Goal: Information Seeking & Learning: Get advice/opinions

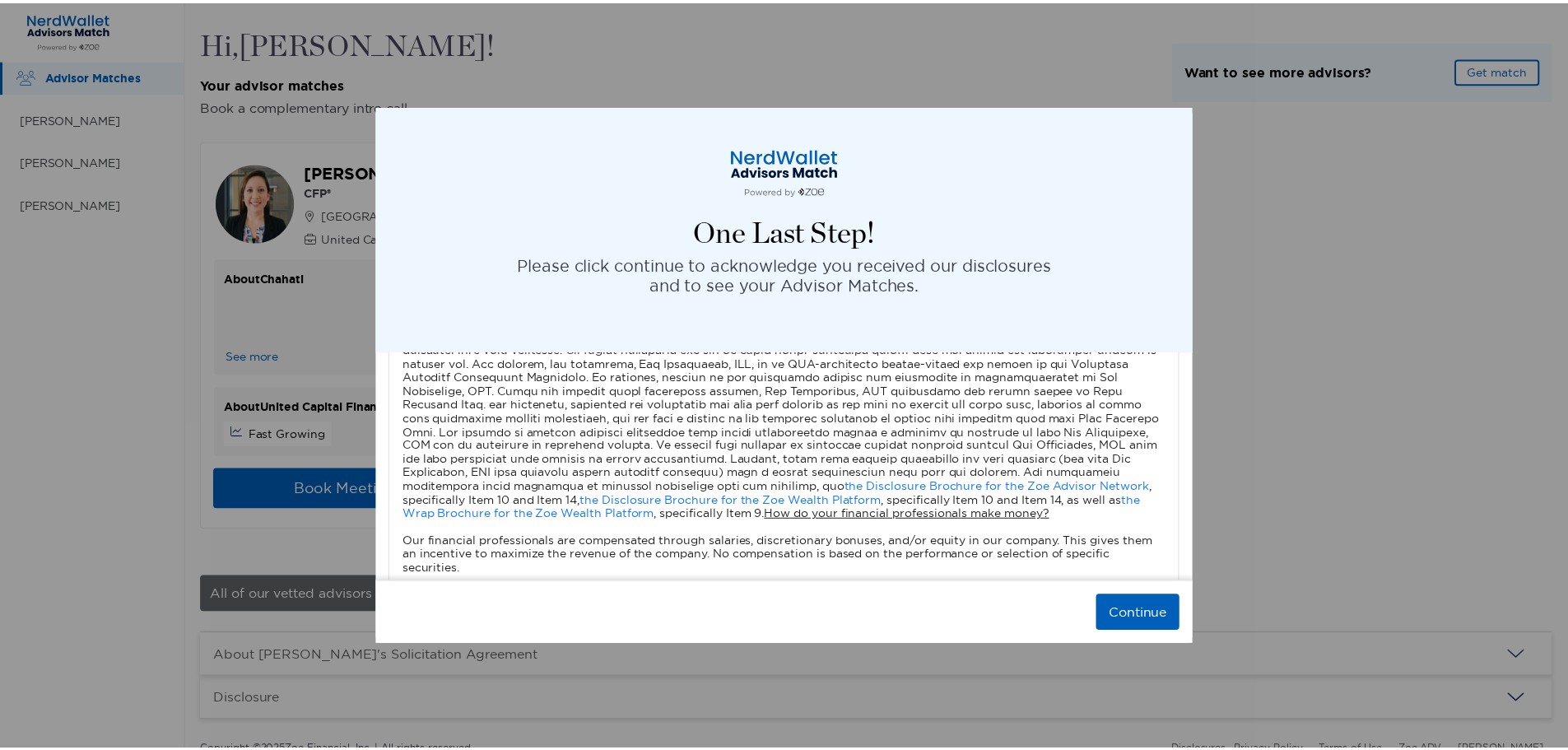
scroll to position [1482, 0]
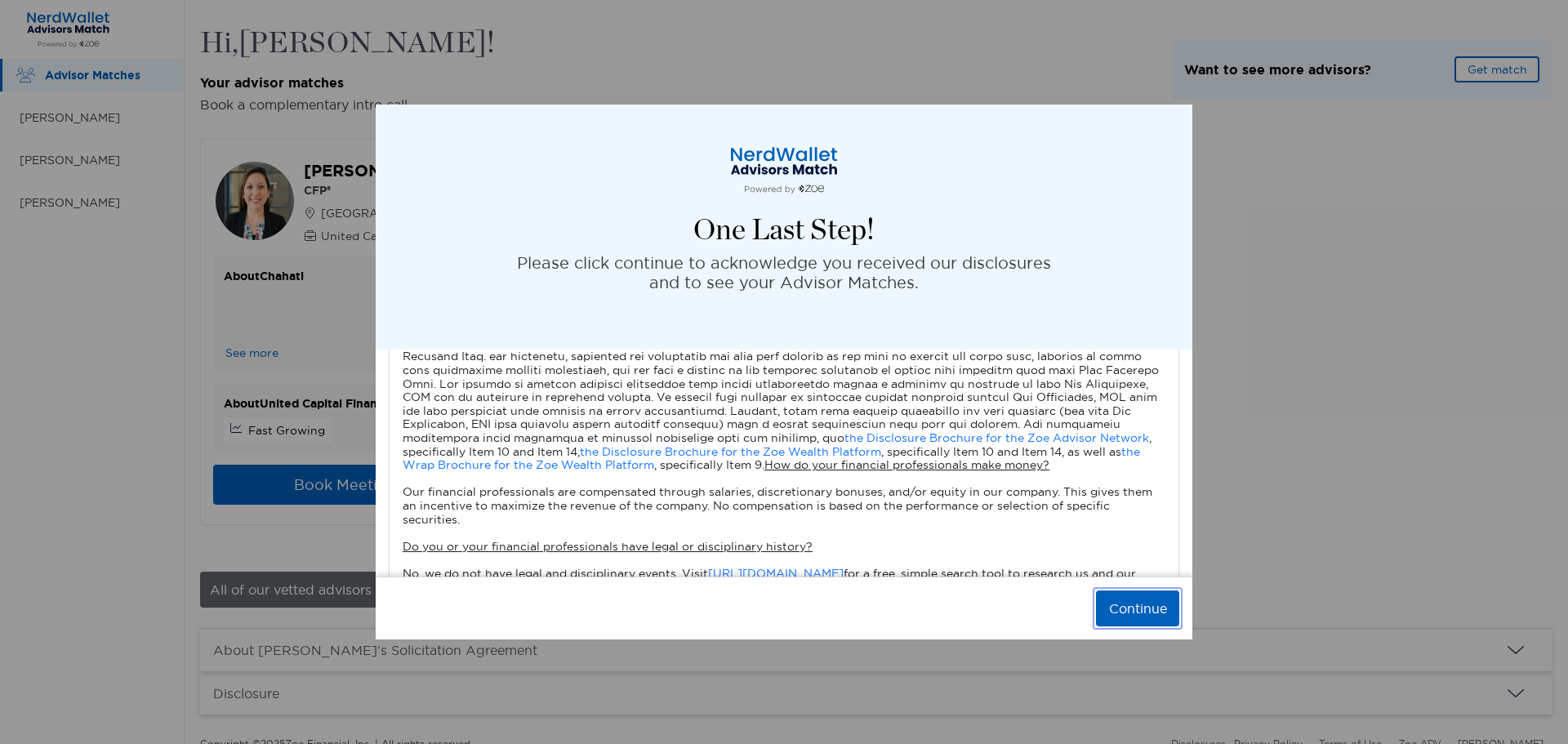
click at [1116, 616] on button "Continue" at bounding box center [1137, 607] width 83 height 36
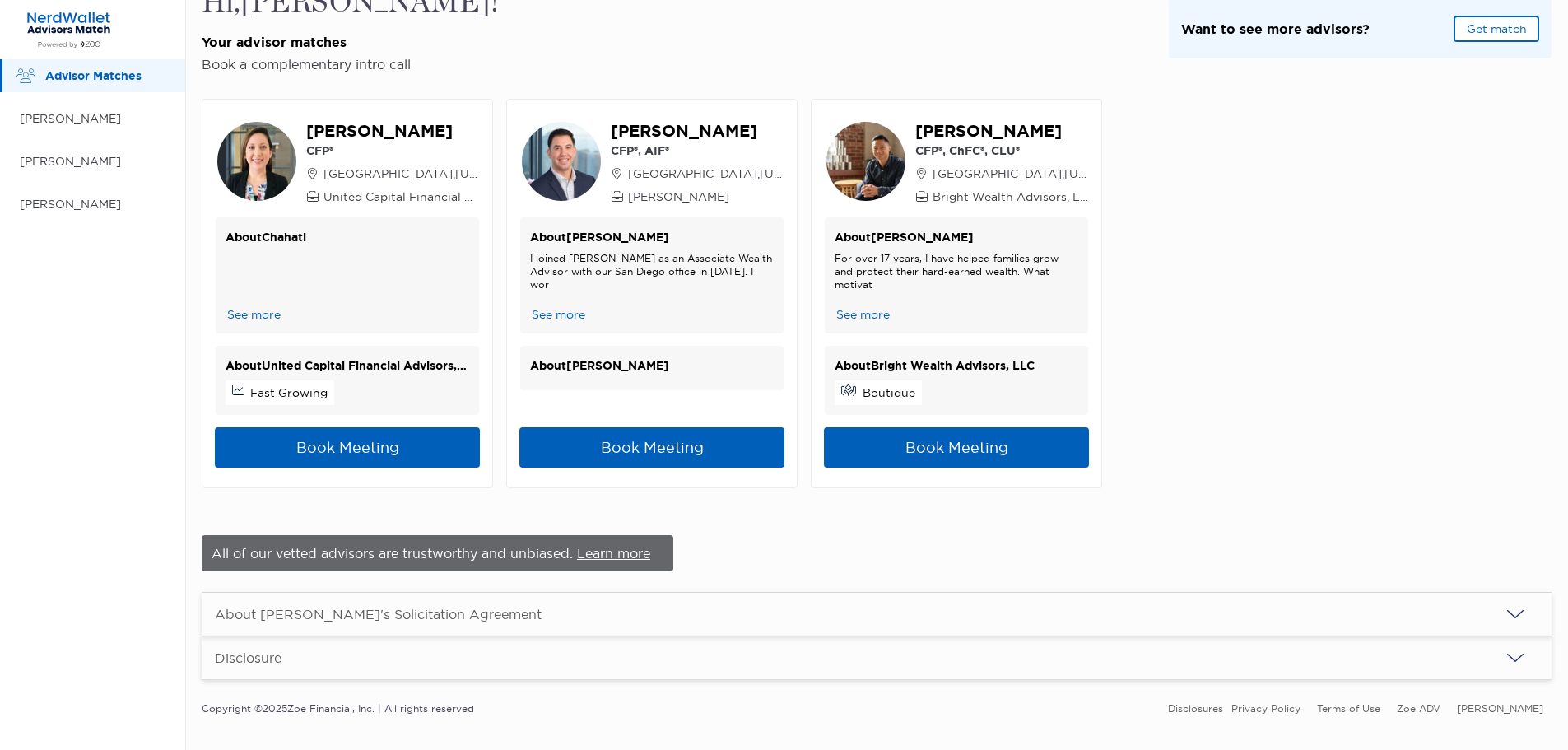
scroll to position [64, 0]
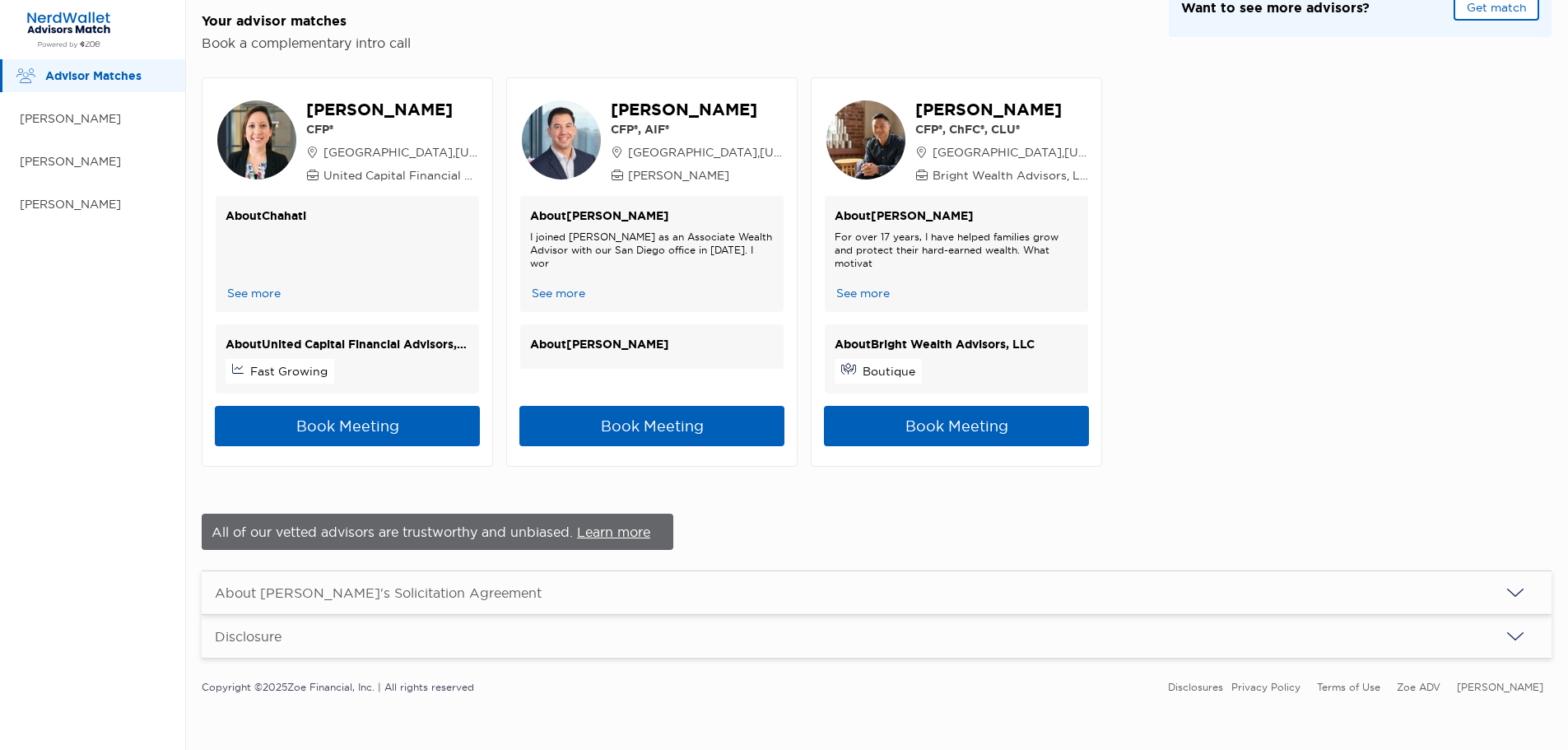
click at [442, 589] on div "About [PERSON_NAME]'s Solicitation Agreement" at bounding box center [379, 593] width 327 height 17
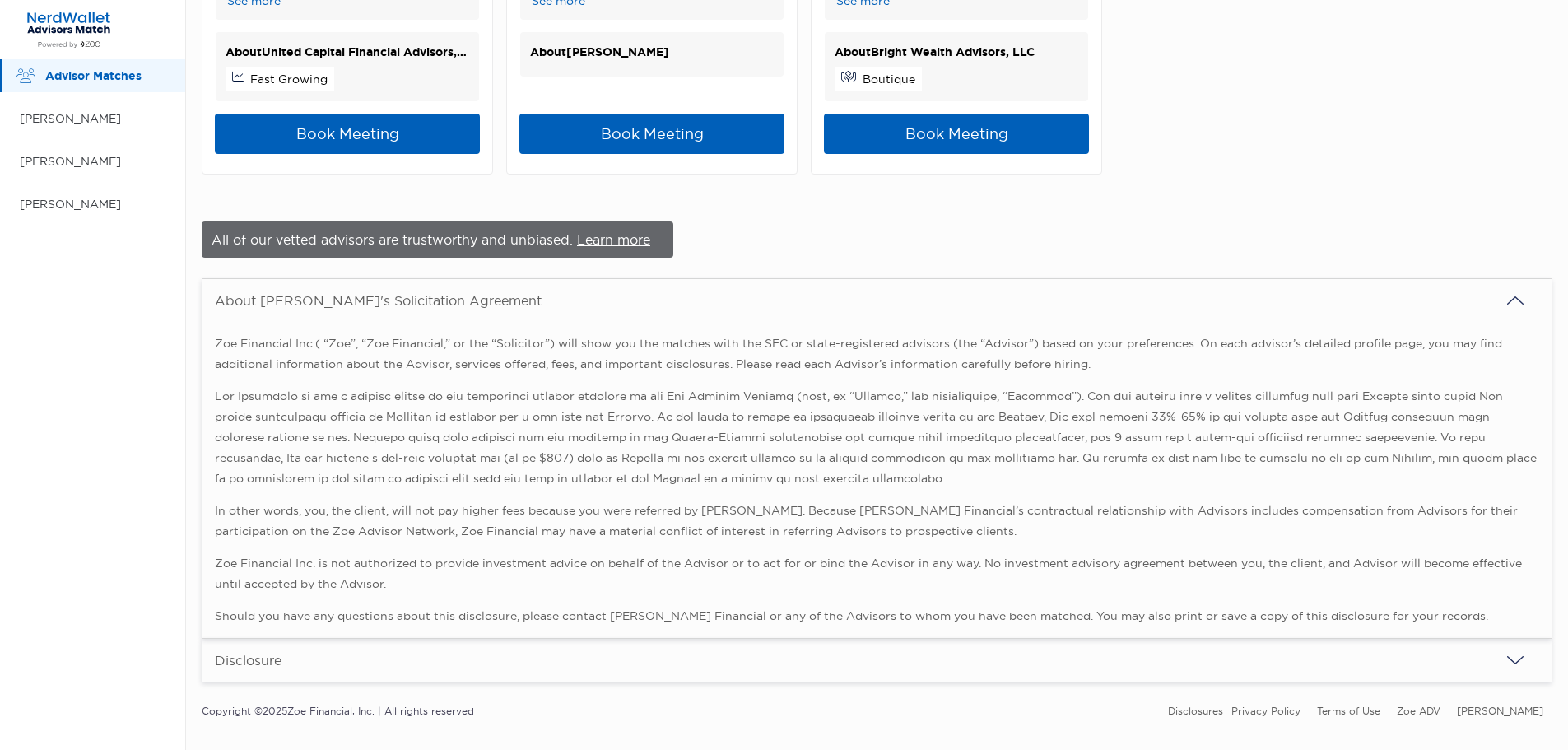
scroll to position [380, 0]
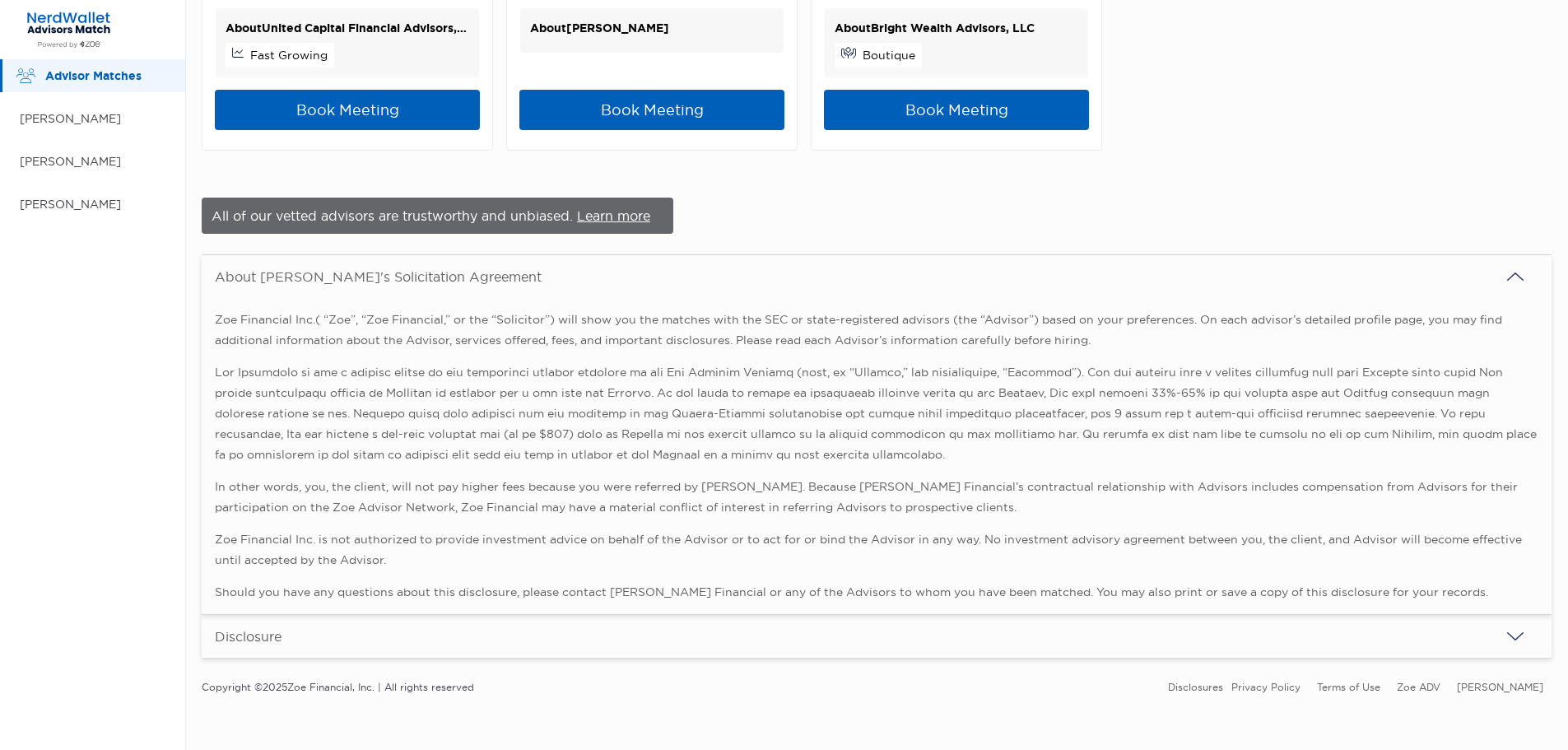
click at [440, 642] on div "Disclosure" at bounding box center [875, 636] width 1349 height 42
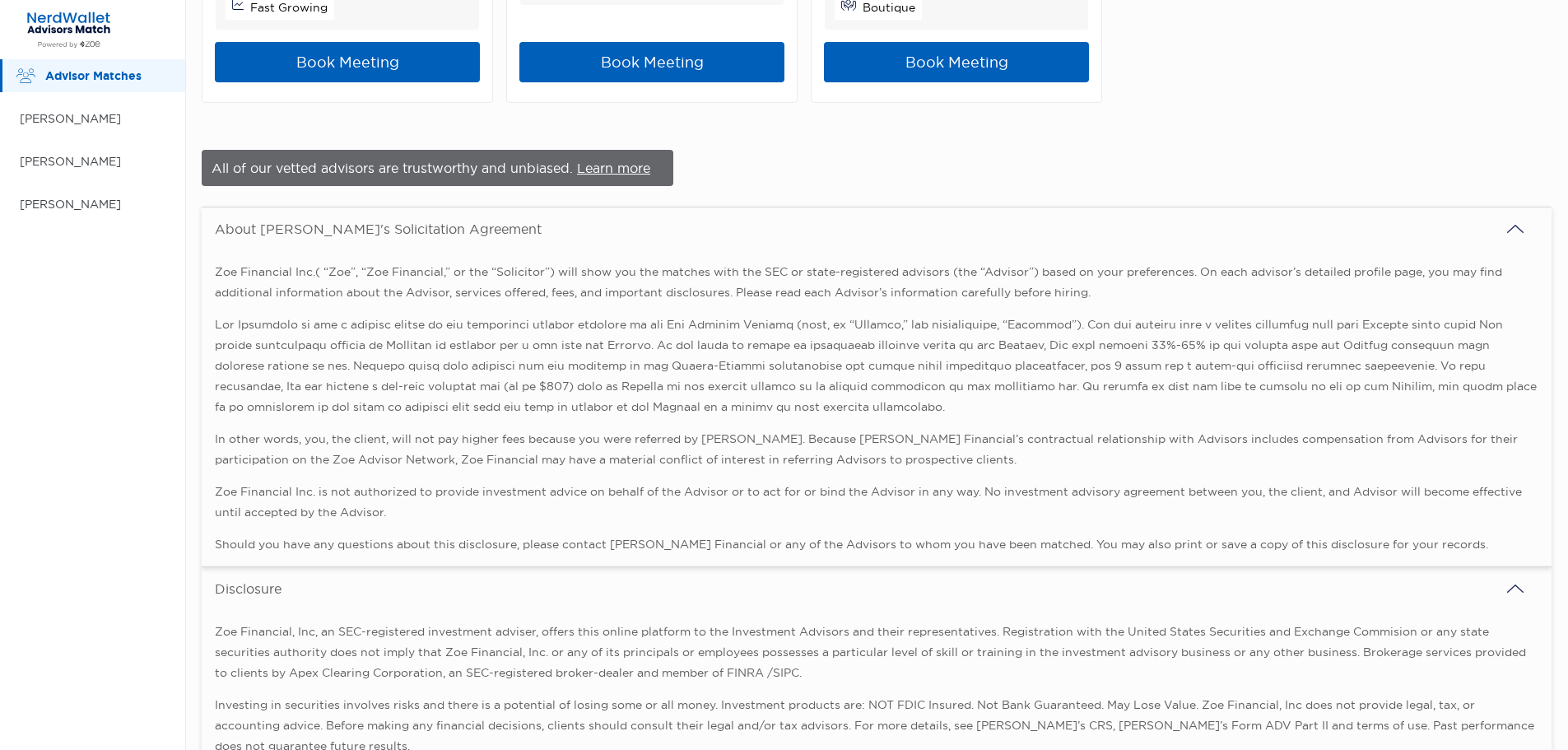
scroll to position [0, 0]
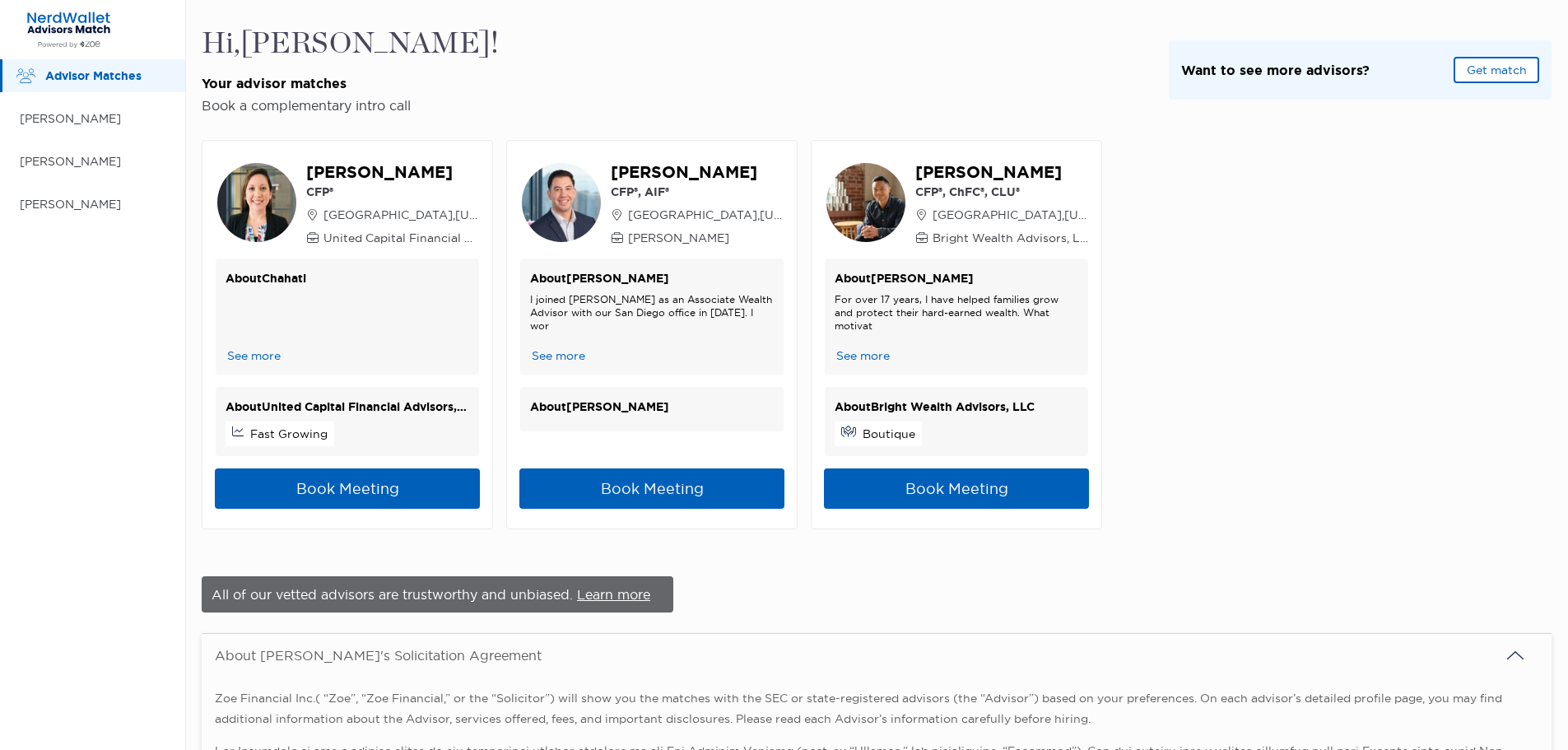
click at [1470, 470] on div "View Profile Chahati Lancaster CFP® [GEOGRAPHIC_DATA] , [US_STATE] United Capit…" at bounding box center [875, 334] width 1349 height 442
click at [1279, 73] on p "Want to see more advisors?" at bounding box center [1275, 70] width 188 height 20
click at [1529, 66] on button "Get match" at bounding box center [1496, 69] width 86 height 27
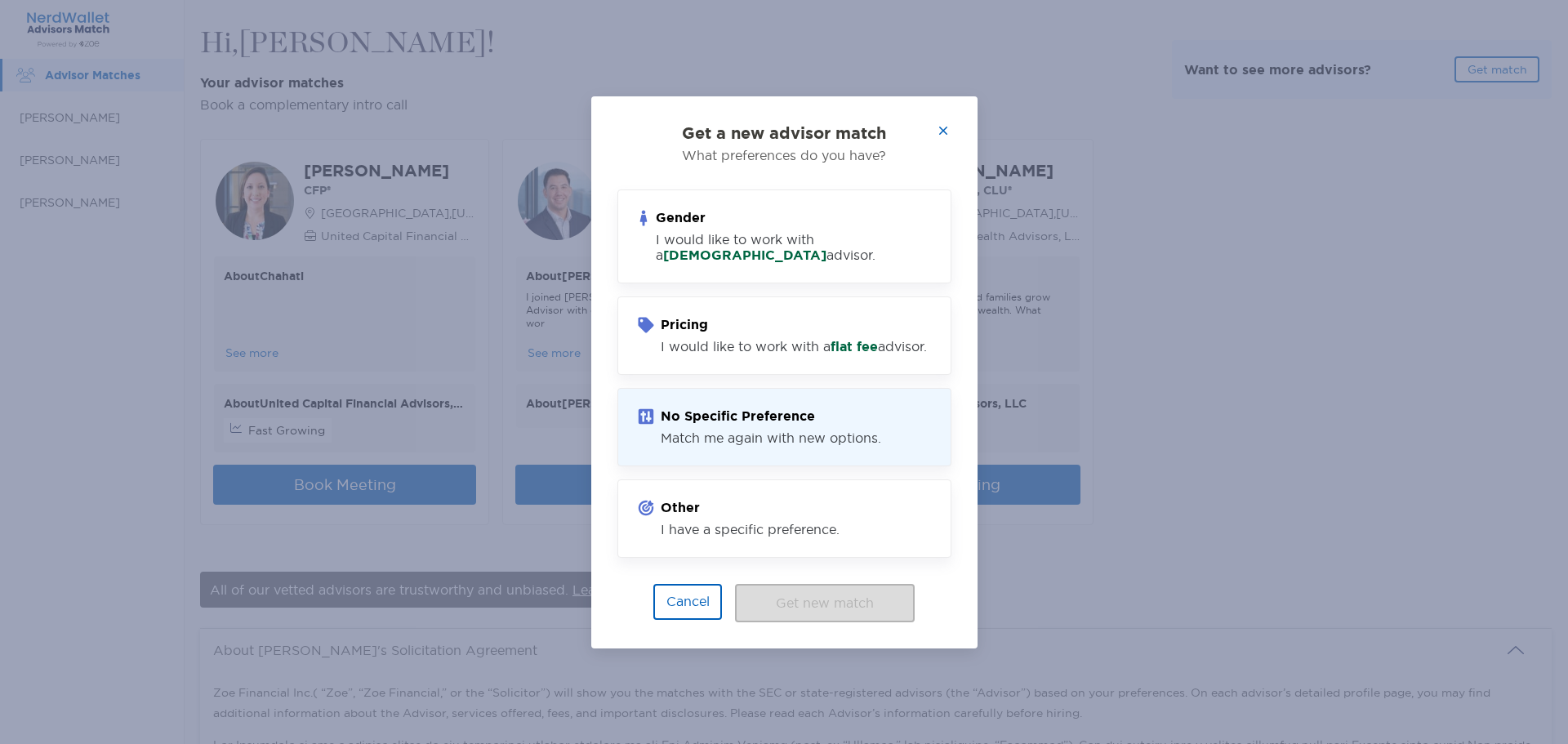
click at [858, 440] on div "Match me again with new options." at bounding box center [771, 438] width 221 height 16
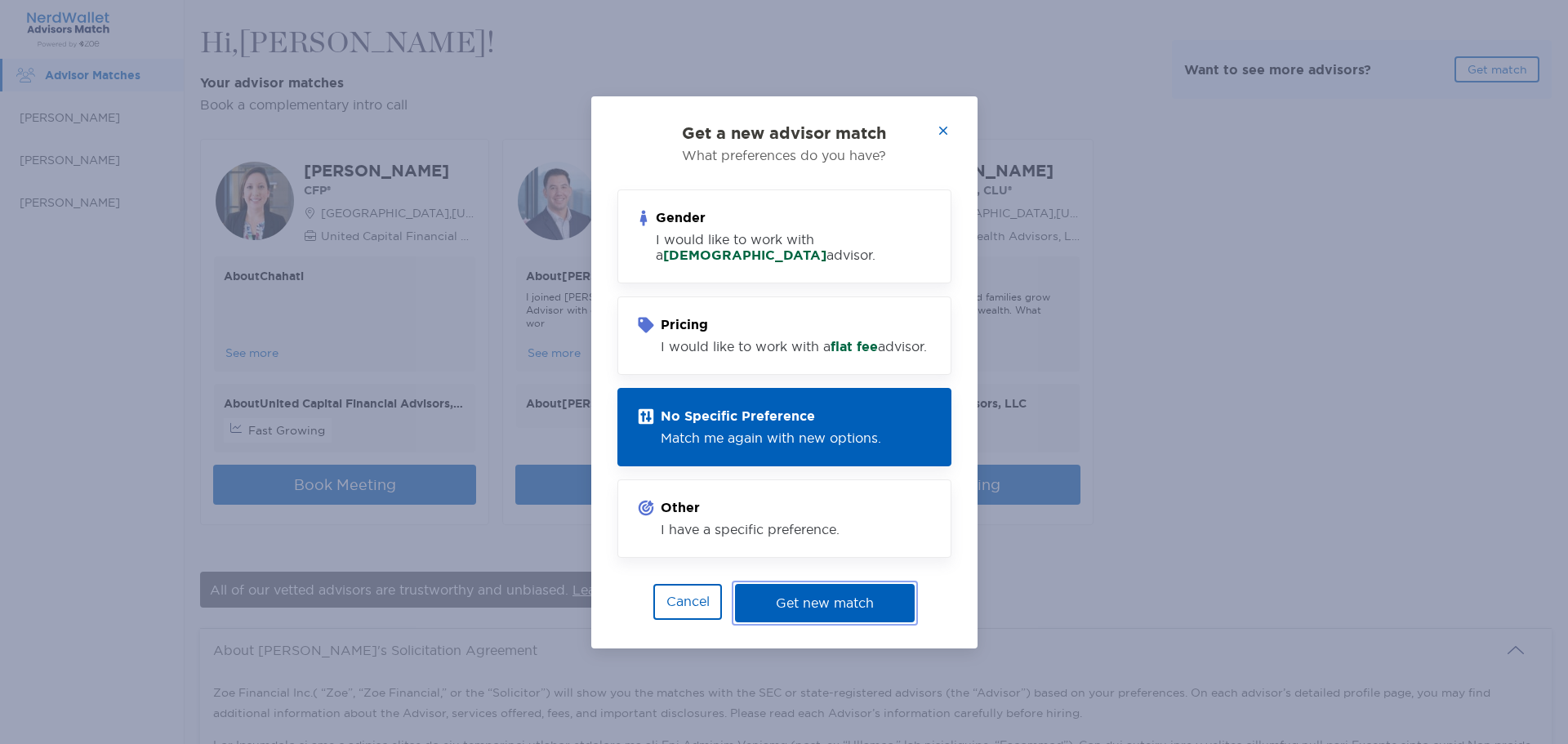
click at [806, 612] on button "Get new match" at bounding box center [825, 603] width 180 height 38
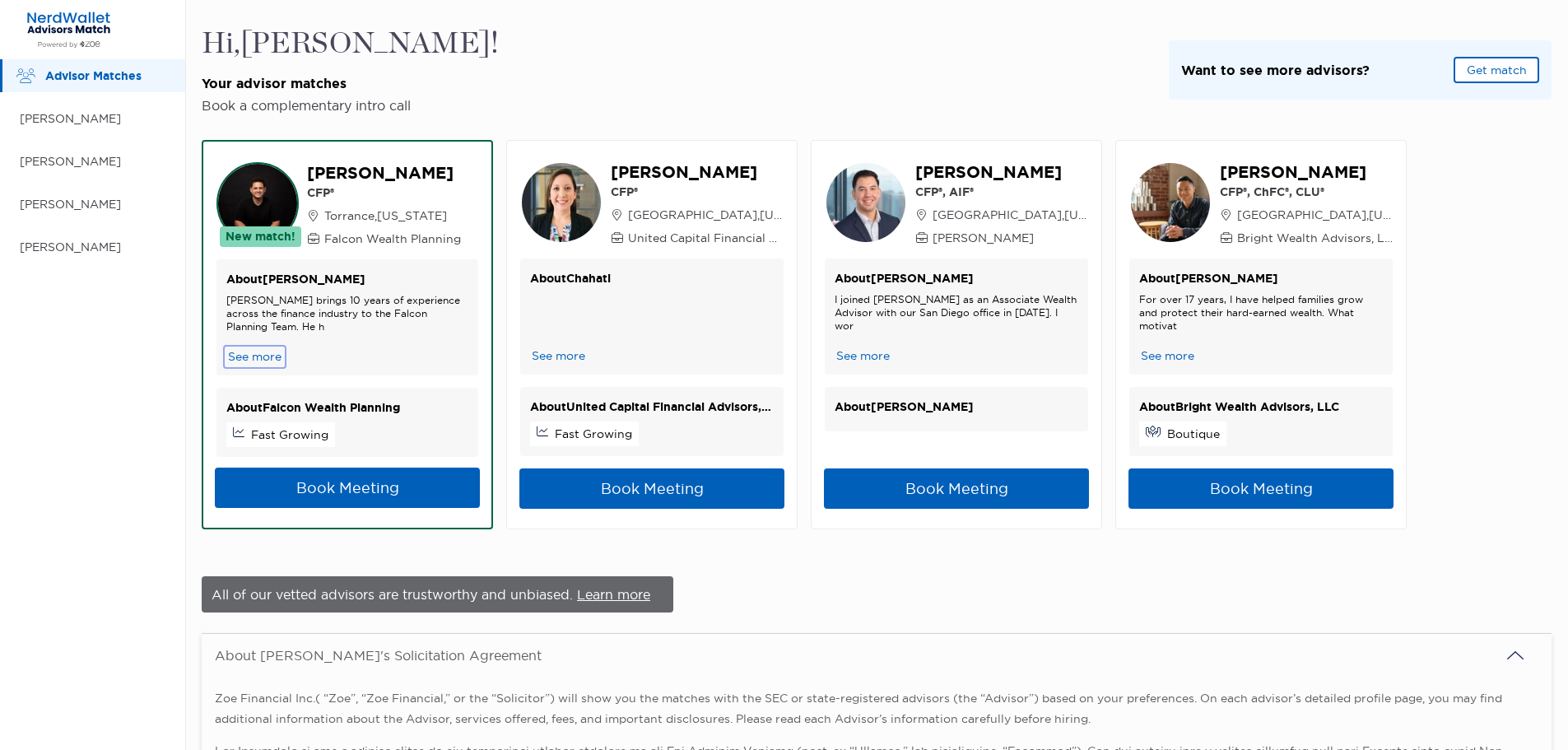
click at [253, 353] on button "See more" at bounding box center [254, 357] width 56 height 18
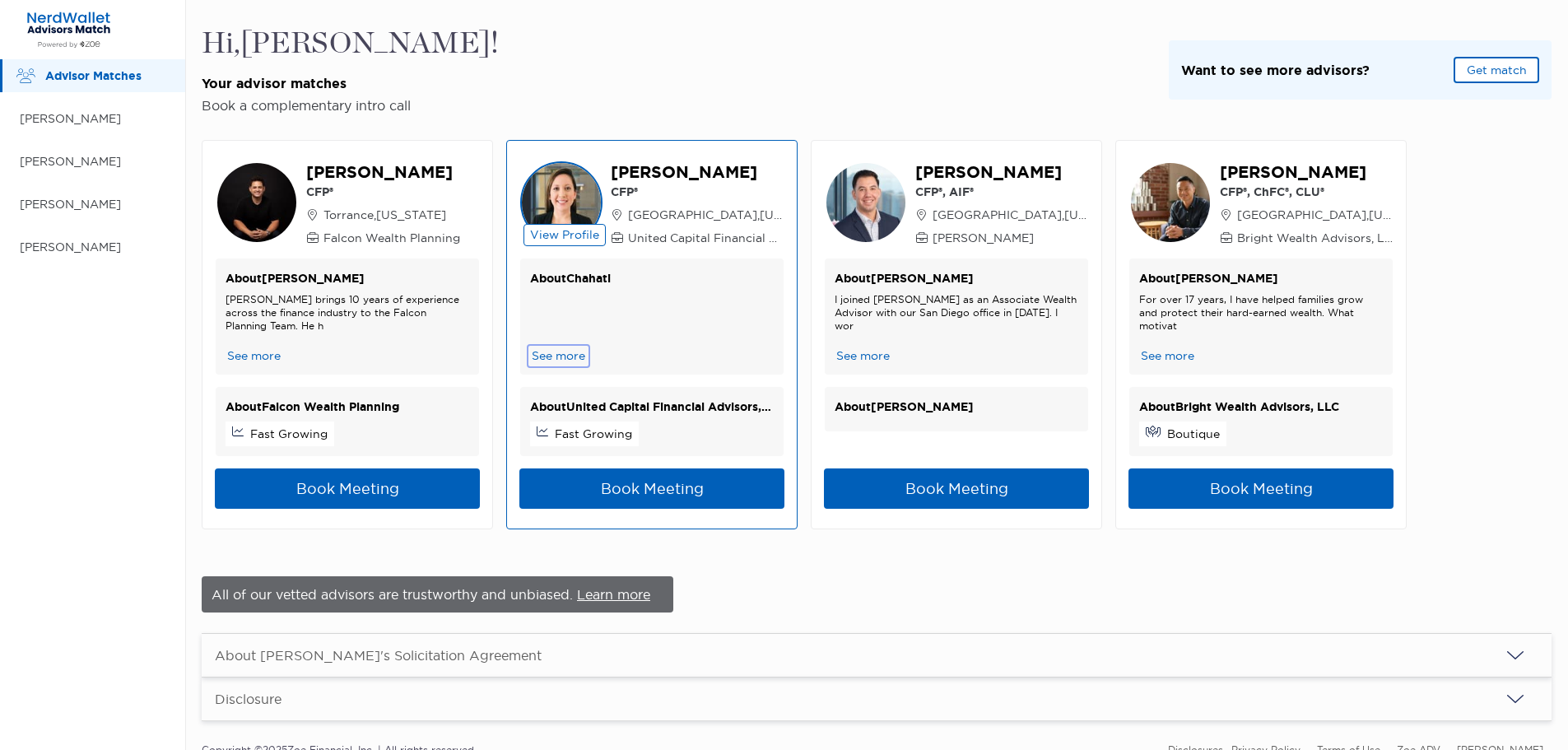
click at [572, 354] on button "See more" at bounding box center [558, 356] width 56 height 18
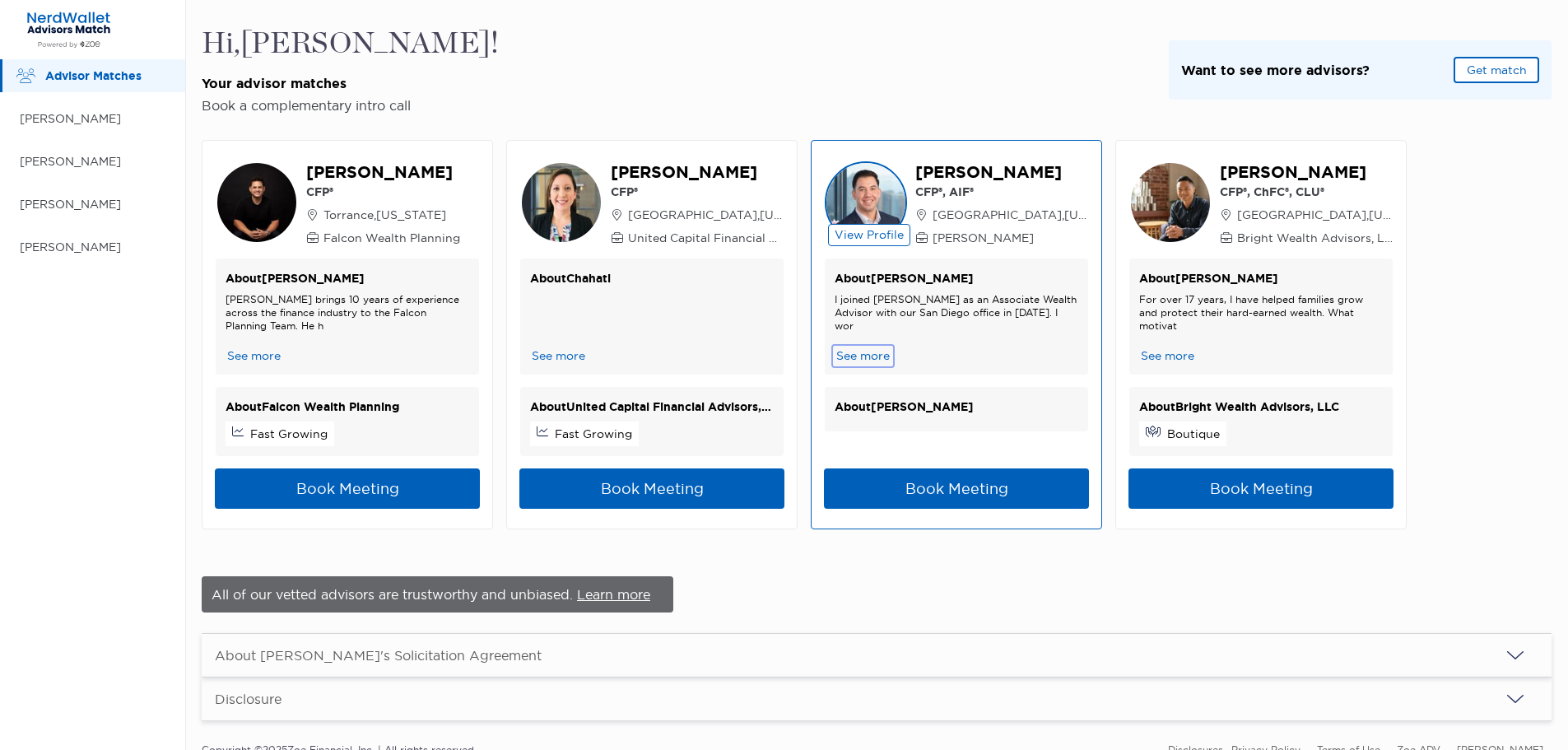
click at [861, 354] on button "See more" at bounding box center [862, 356] width 56 height 18
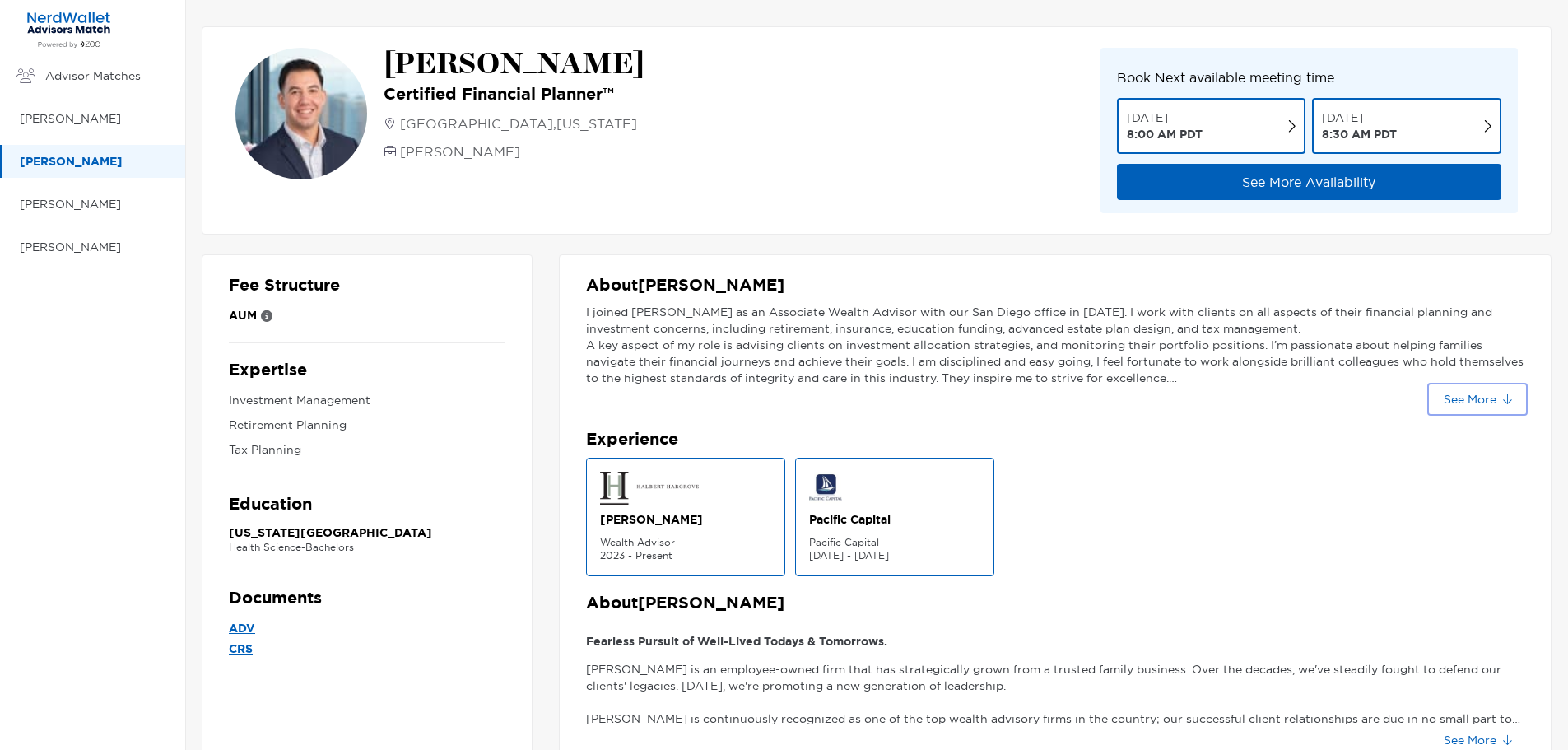
click at [1488, 400] on button "See More" at bounding box center [1478, 399] width 94 height 27
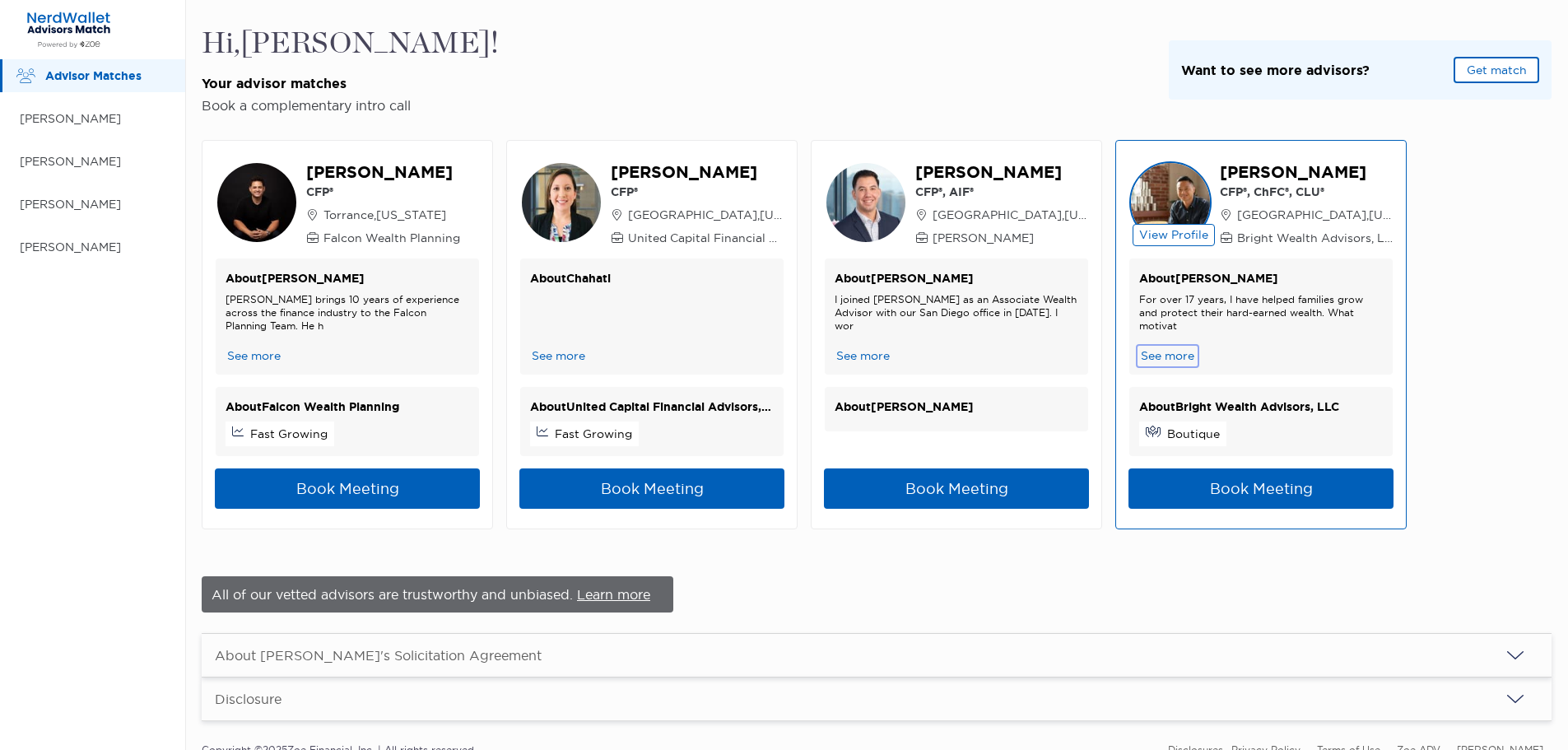
click at [1188, 360] on button "See more" at bounding box center [1166, 356] width 56 height 18
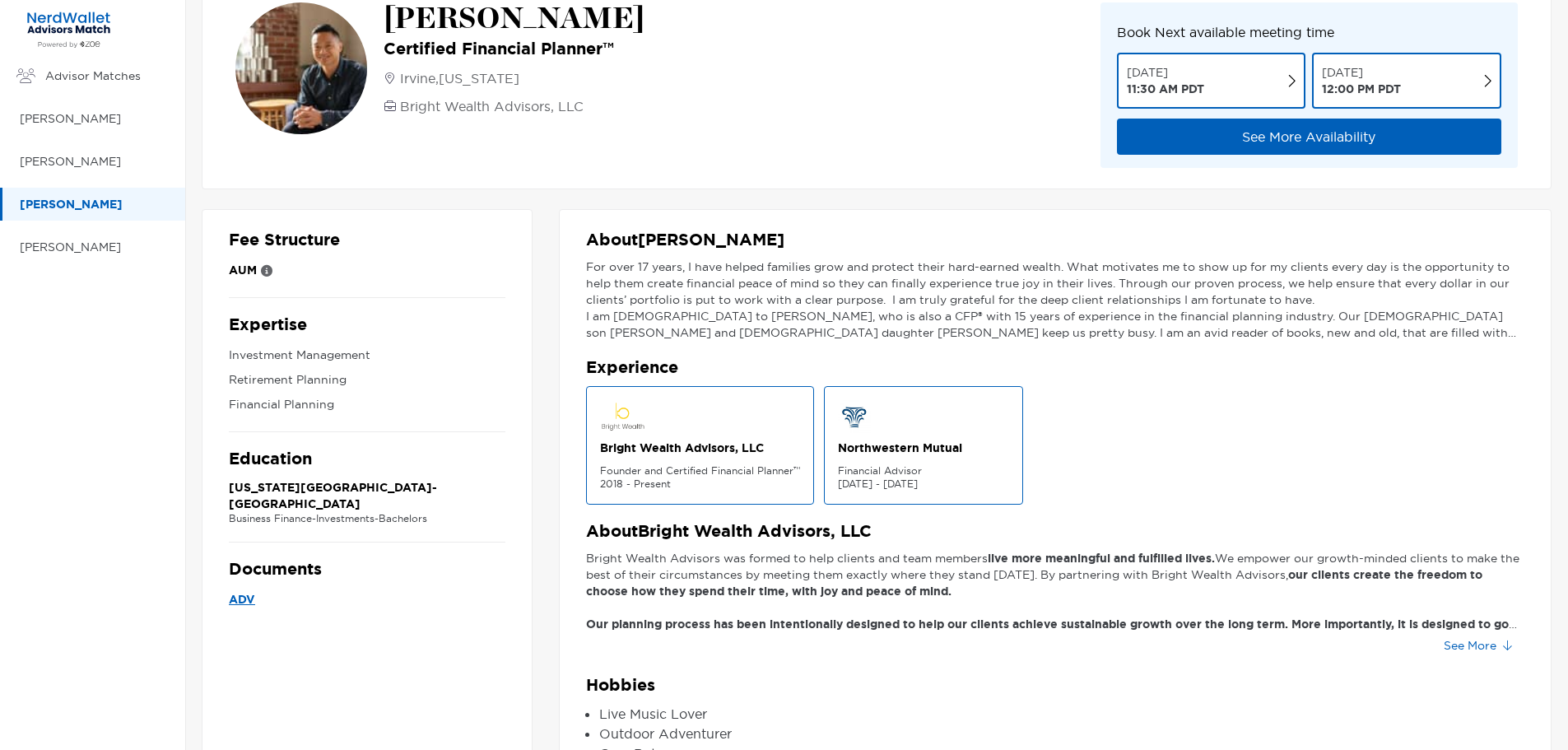
scroll to position [82, 0]
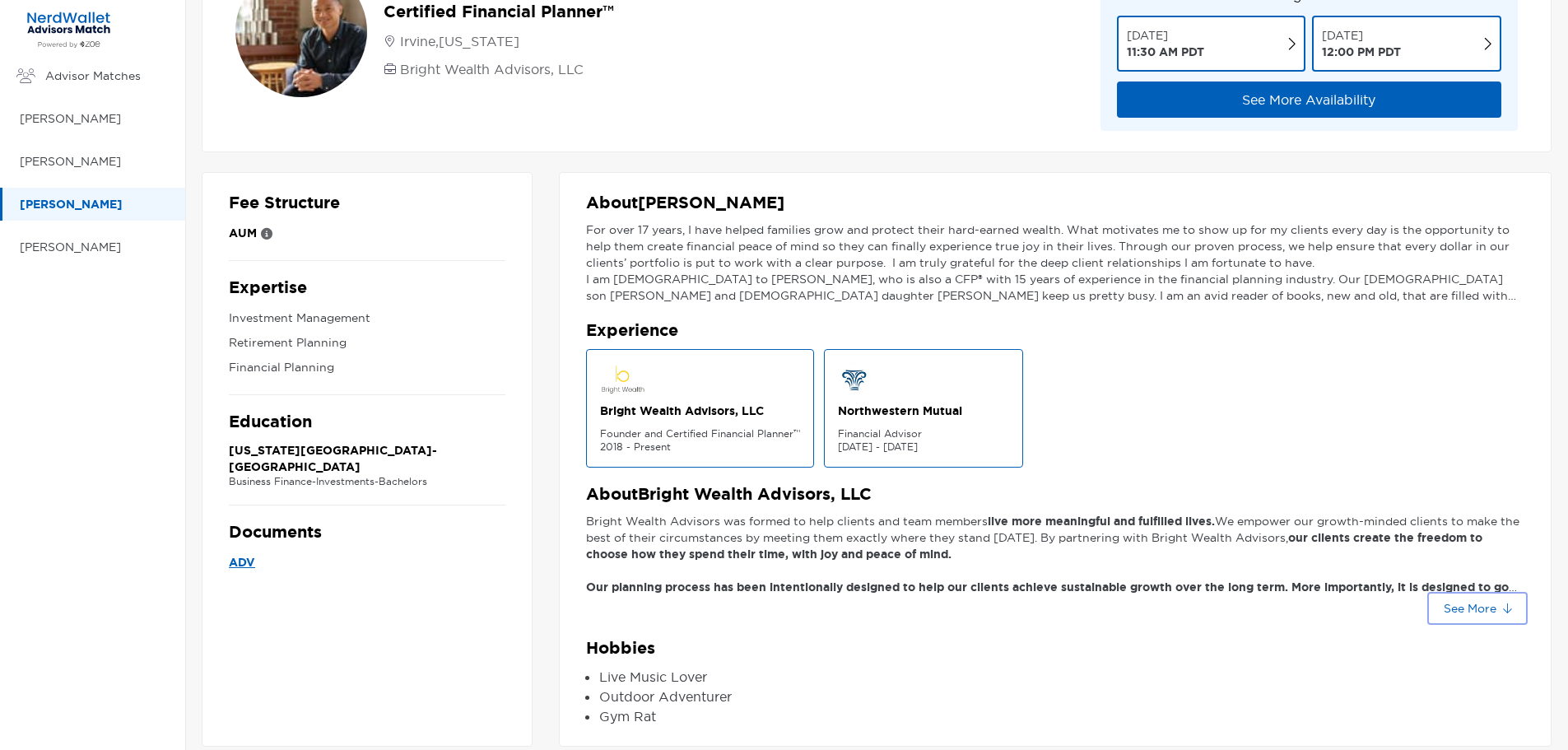
click at [1496, 614] on button "See More" at bounding box center [1478, 608] width 94 height 27
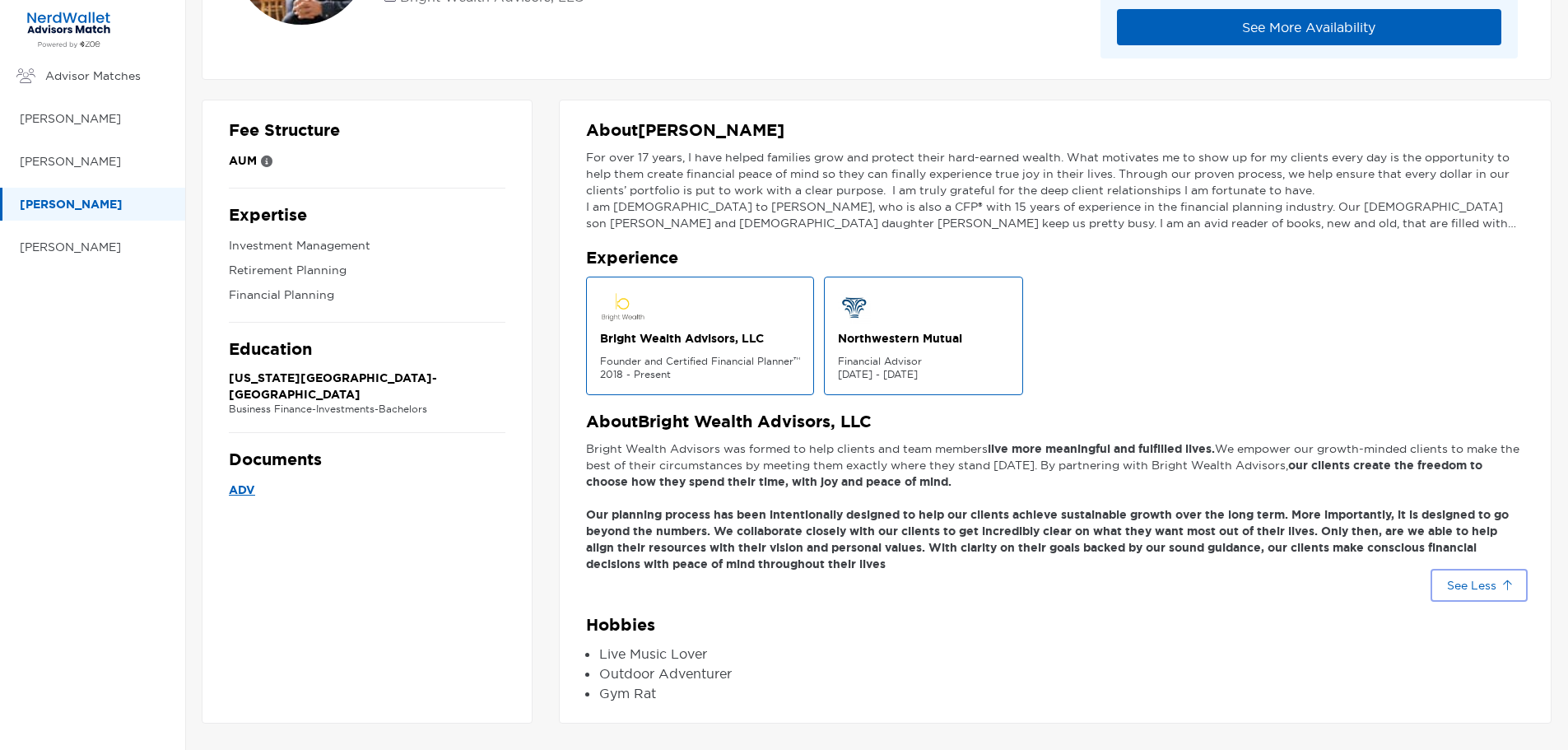
scroll to position [0, 0]
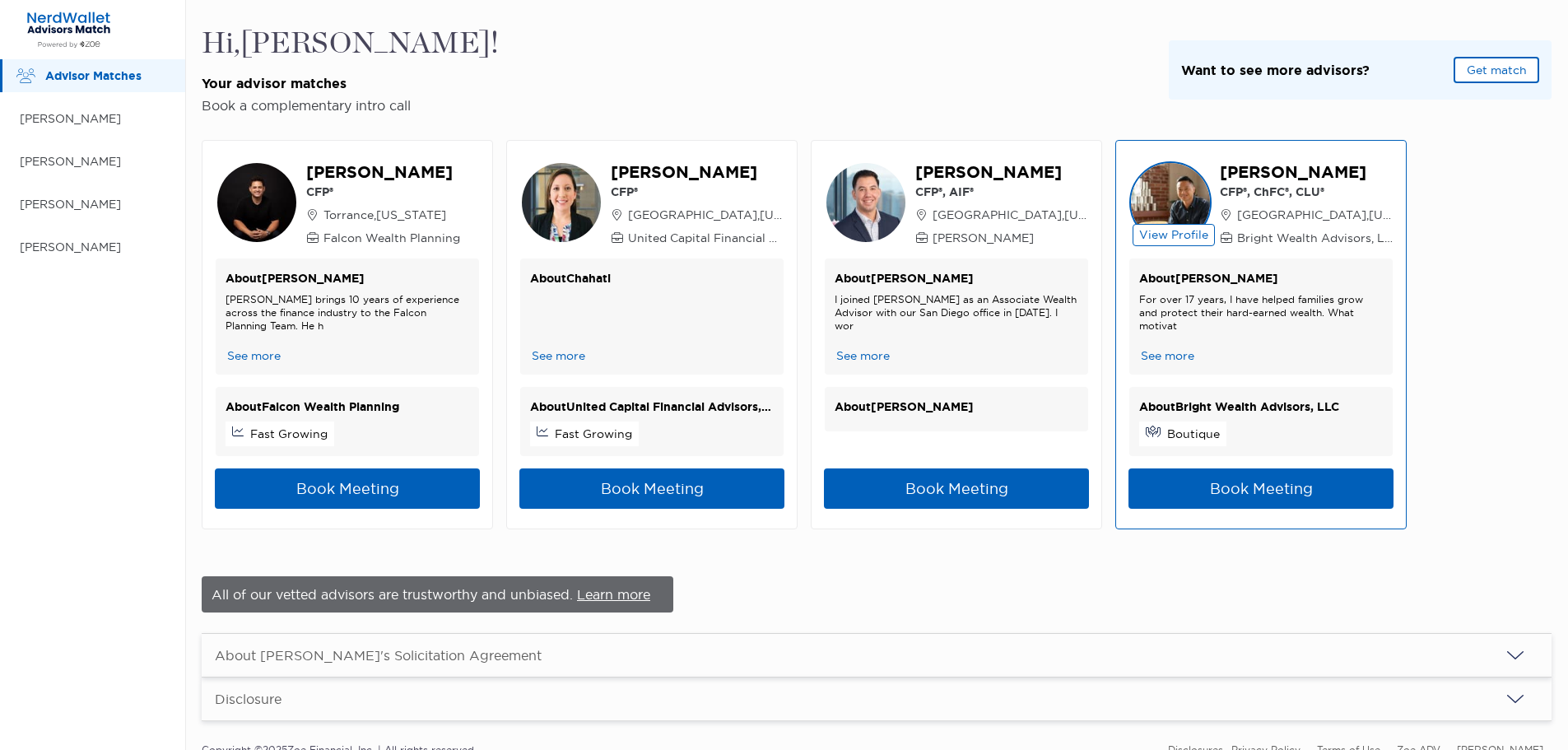
click at [1226, 213] on icon at bounding box center [1225, 214] width 12 height 11
click at [1209, 439] on p "Boutique" at bounding box center [1193, 434] width 53 height 17
click at [1203, 405] on p "About Bright Wealth Advisors, LLC" at bounding box center [1260, 407] width 244 height 20
click at [1193, 405] on p "About Bright Wealth Advisors, LLC" at bounding box center [1260, 407] width 244 height 20
click at [1192, 406] on p "About Bright Wealth Advisors, LLC" at bounding box center [1260, 407] width 244 height 20
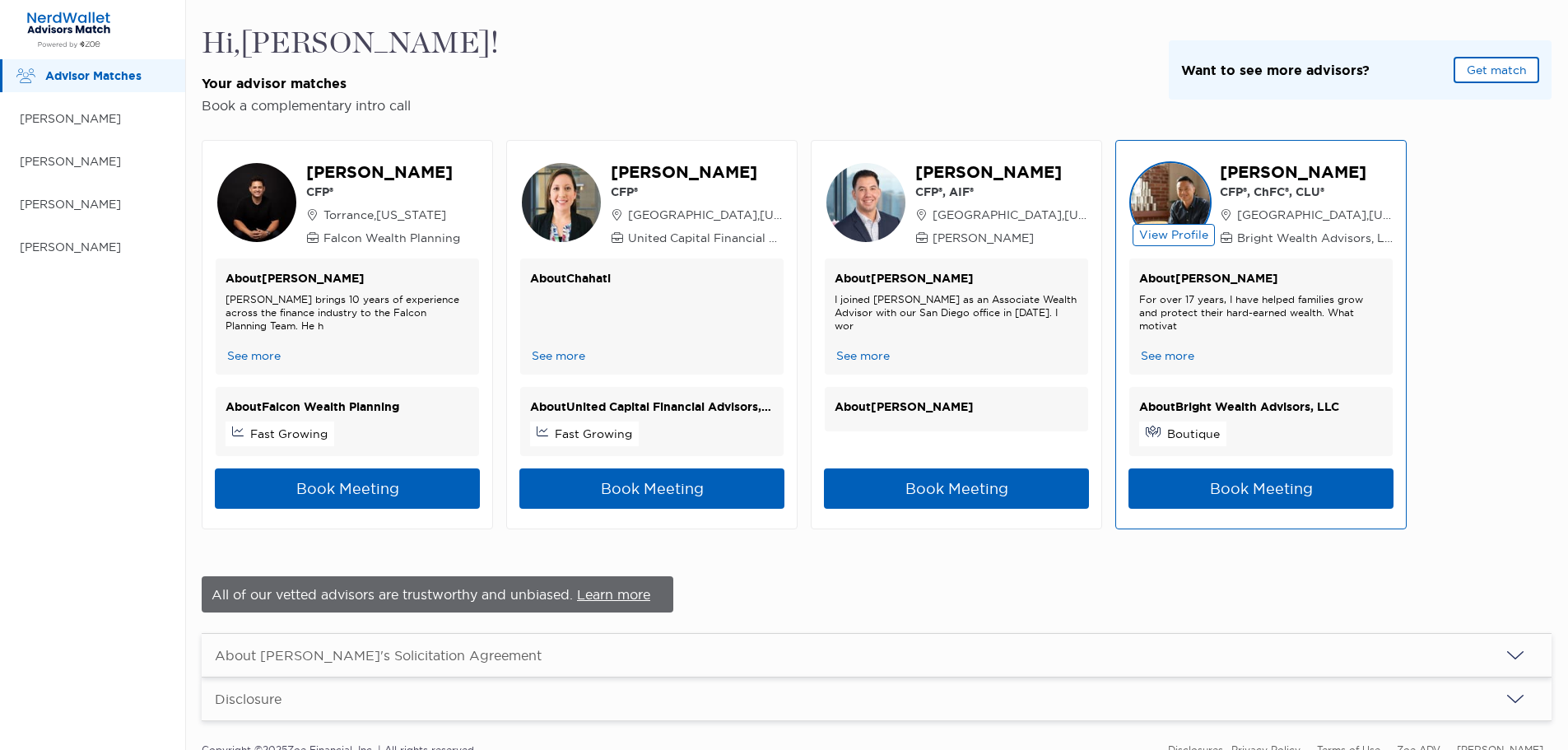
click at [1188, 419] on div "About Bright Wealth Advisors, LLC Boutique" at bounding box center [1260, 421] width 263 height 69
click at [1188, 441] on p "Boutique" at bounding box center [1193, 434] width 53 height 17
click at [1358, 405] on p "About Bright Wealth Advisors, LLC" at bounding box center [1260, 407] width 244 height 20
click at [1345, 411] on p "About Bright Wealth Advisors, LLC" at bounding box center [1260, 407] width 244 height 20
click at [1333, 409] on p "About Bright Wealth Advisors, LLC" at bounding box center [1260, 407] width 244 height 20
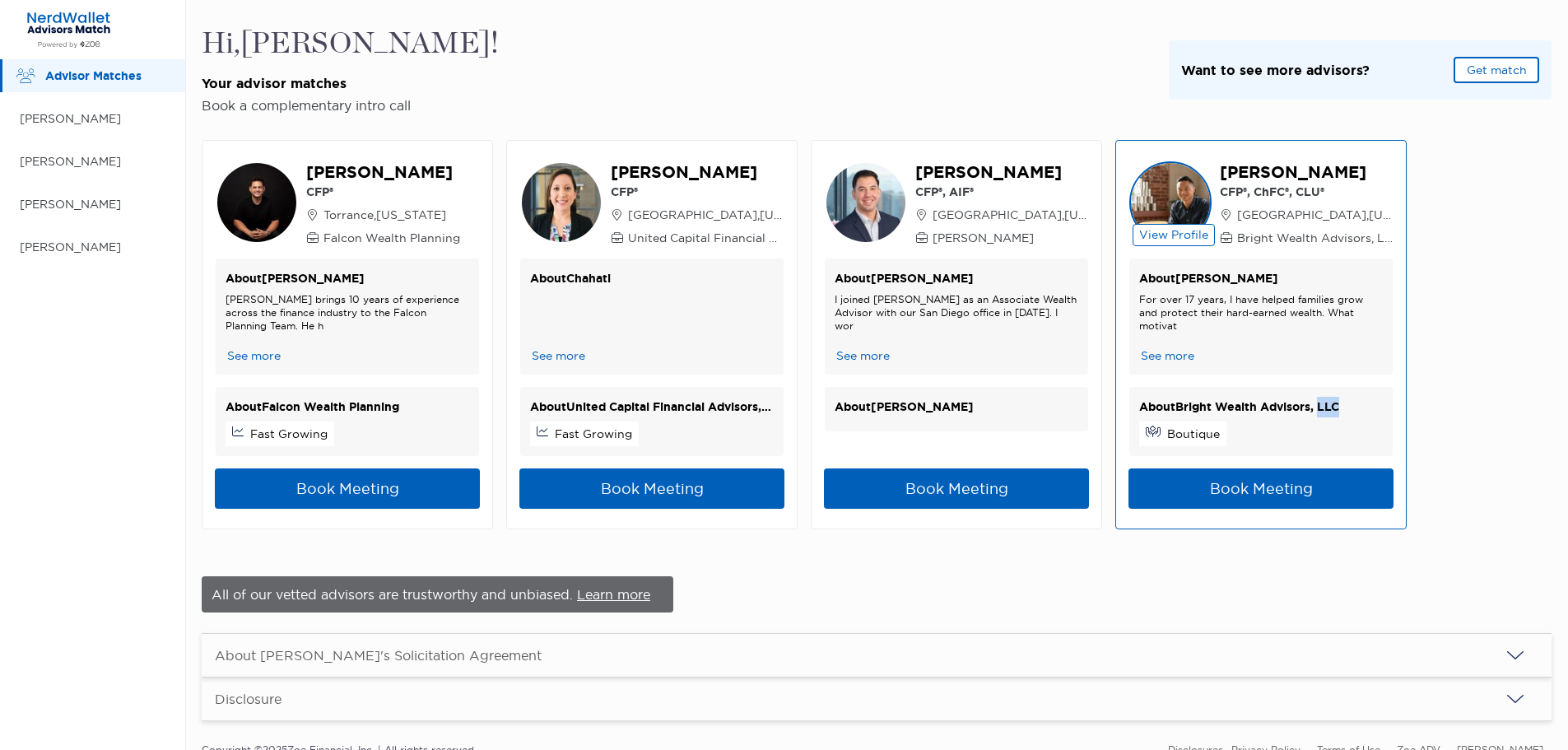
click at [1333, 409] on p "About Bright Wealth Advisors, LLC" at bounding box center [1260, 407] width 244 height 20
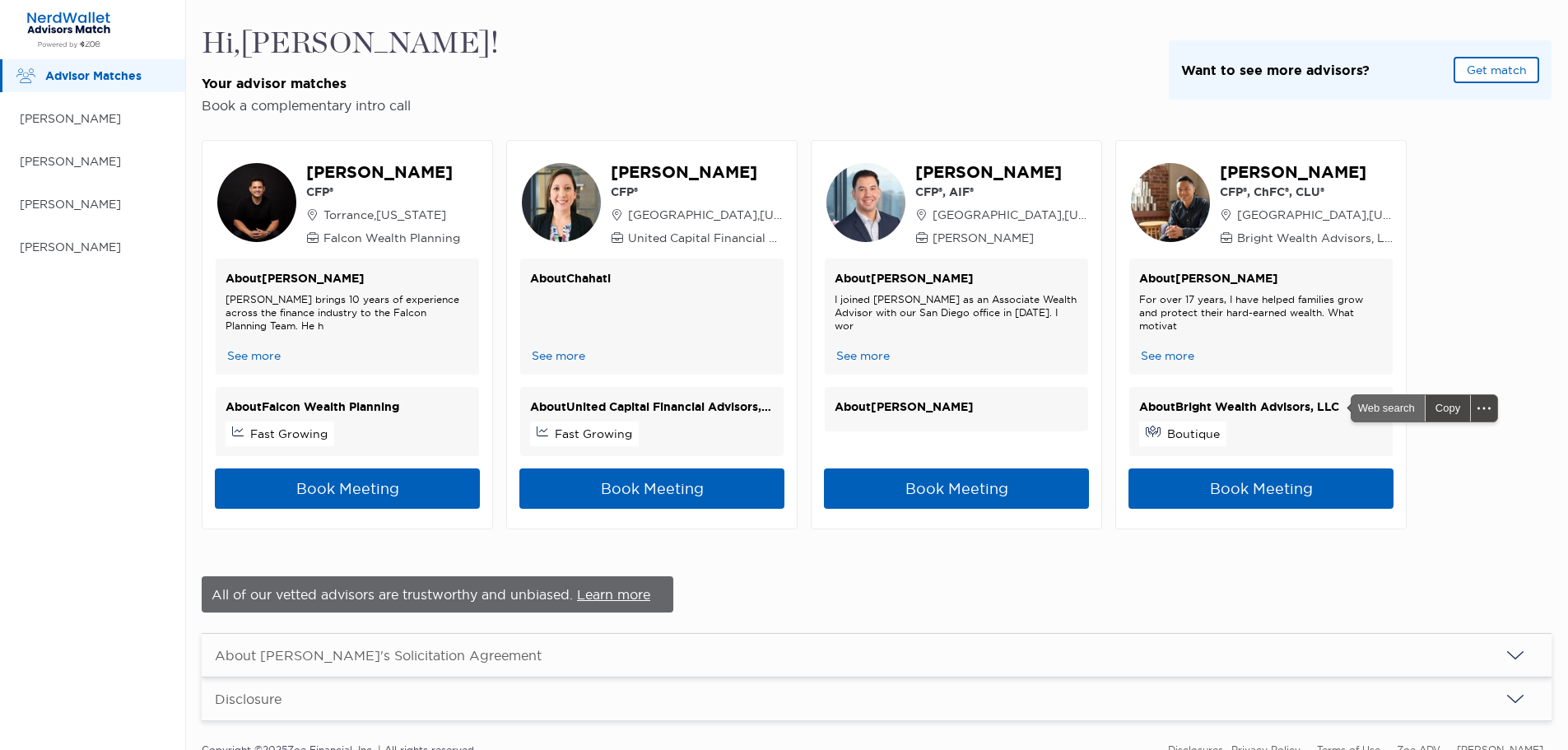
click at [1375, 409] on span "Web search" at bounding box center [1387, 408] width 73 height 27
